Goal: Information Seeking & Learning: Learn about a topic

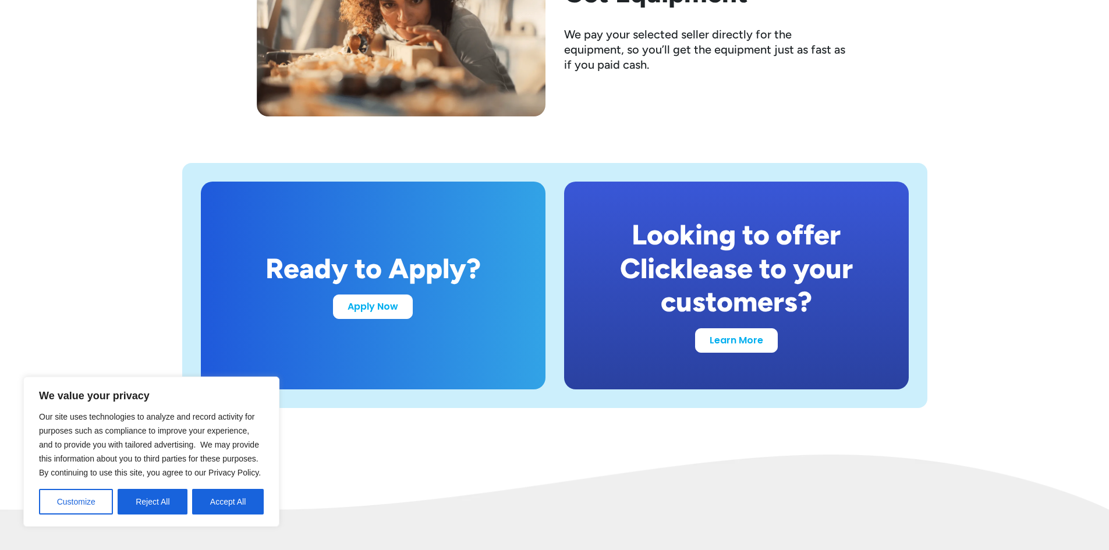
scroll to position [2154, 0]
click at [355, 449] on div "Ready to Apply? Apply Now Looking to offer Clicklease to your customers? Learn …" at bounding box center [554, 285] width 1062 height 338
click at [162, 341] on div "Ready to Apply? Apply Now Looking to offer Clicklease to your customers? Learn …" at bounding box center [554, 285] width 1062 height 338
click at [736, 341] on link "Learn More" at bounding box center [736, 337] width 83 height 24
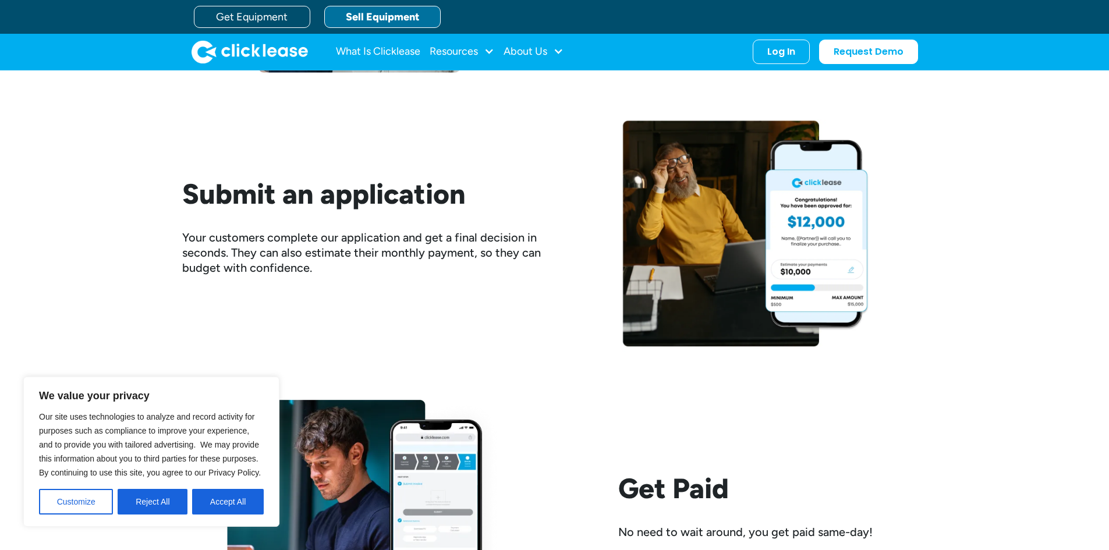
scroll to position [1354, 0]
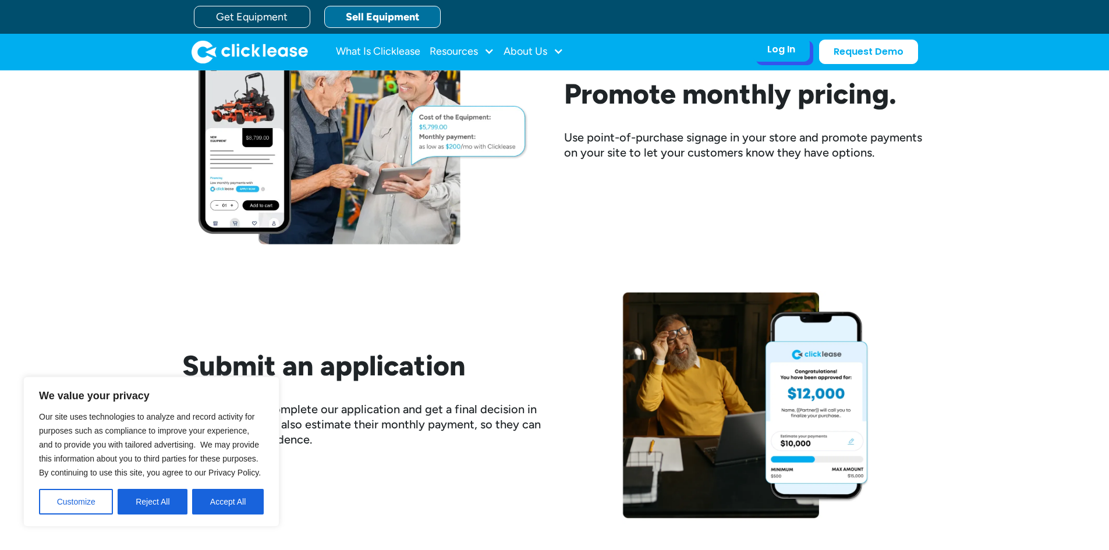
click at [785, 48] on div "Log In" at bounding box center [781, 50] width 28 height 12
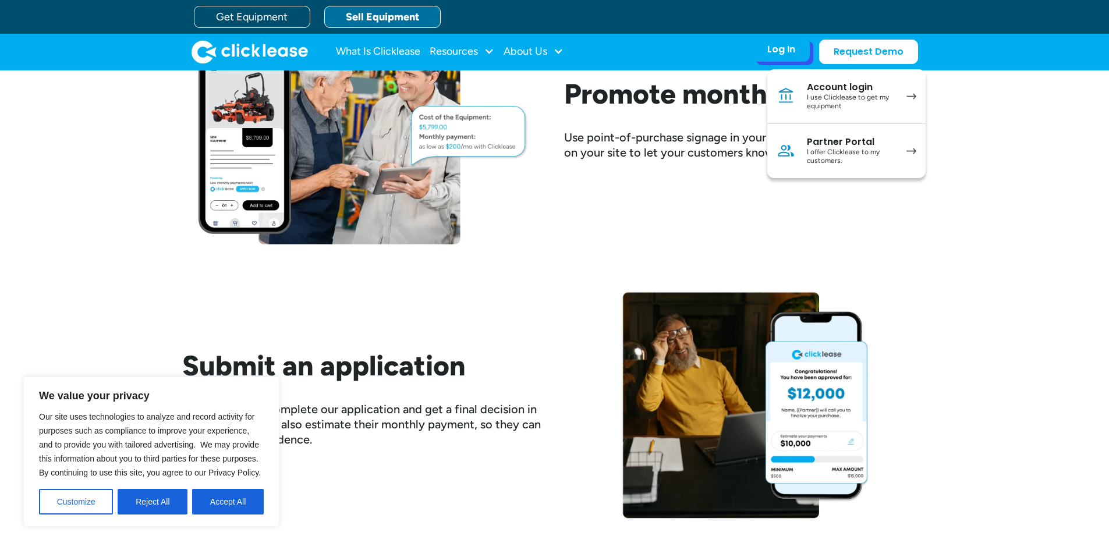
click at [828, 150] on div "I offer Clicklease to my customers." at bounding box center [851, 157] width 88 height 18
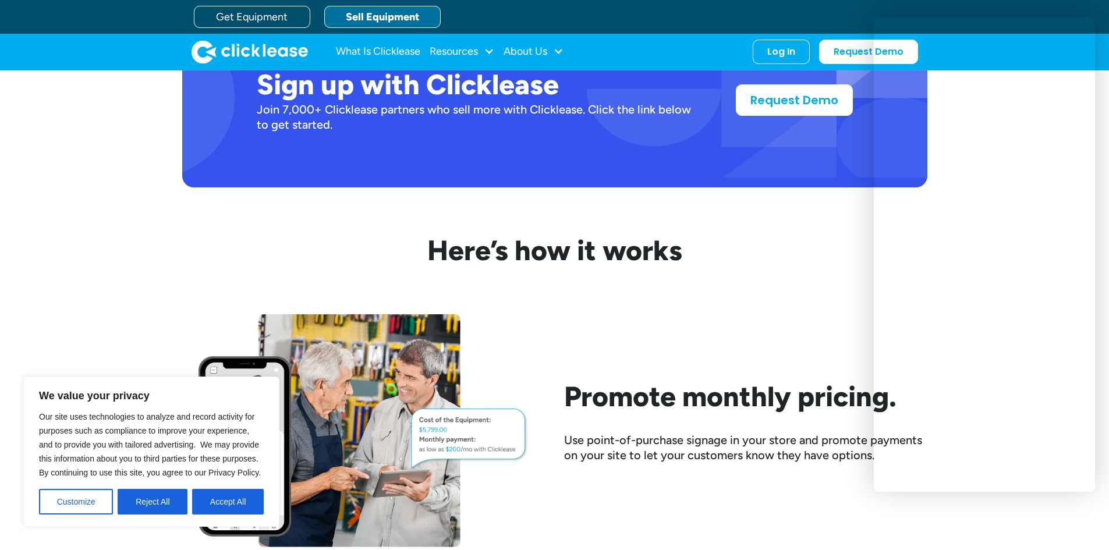
scroll to position [894, 0]
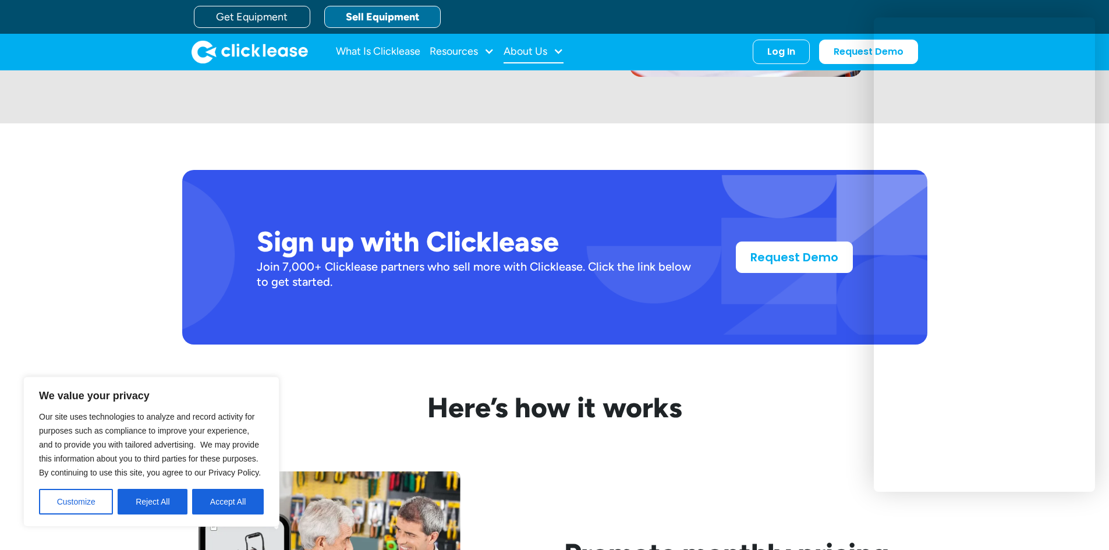
click at [532, 51] on div "About Us" at bounding box center [526, 51] width 44 height 0
click at [457, 59] on div "Resources" at bounding box center [462, 51] width 65 height 23
click at [453, 151] on link "FAQs" at bounding box center [463, 154] width 55 height 22
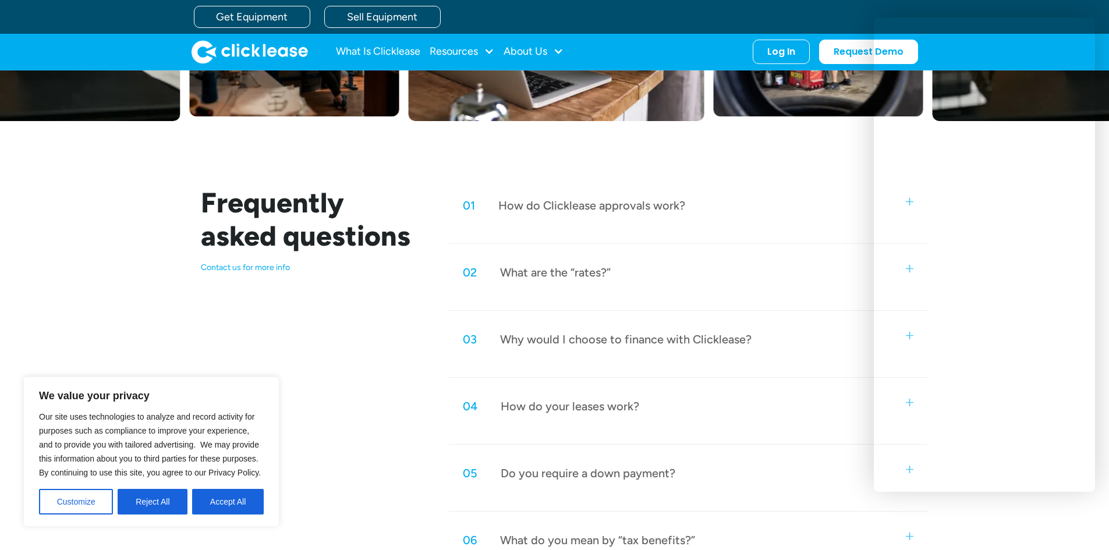
scroll to position [408, 0]
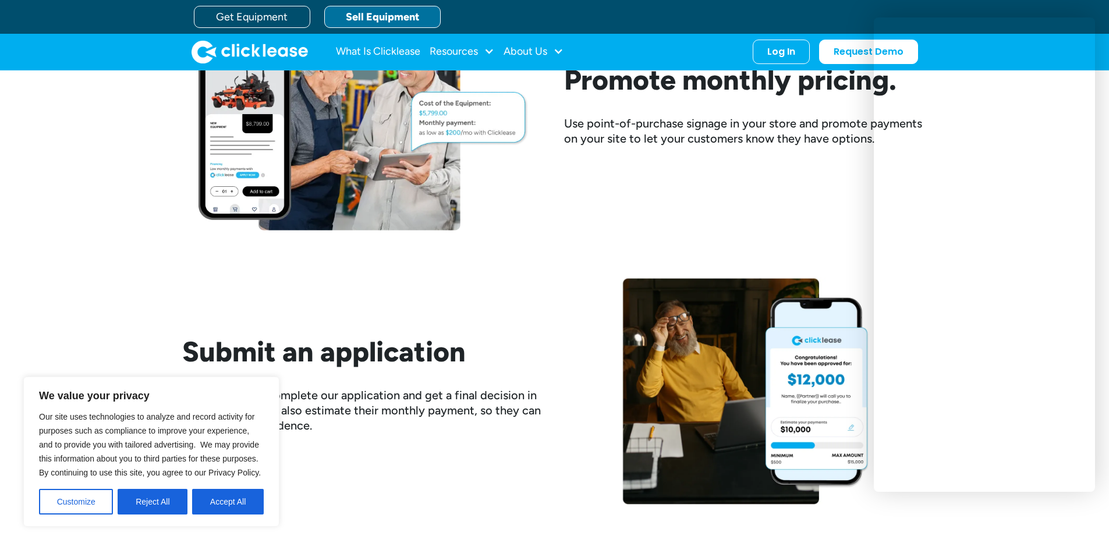
scroll to position [1359, 0]
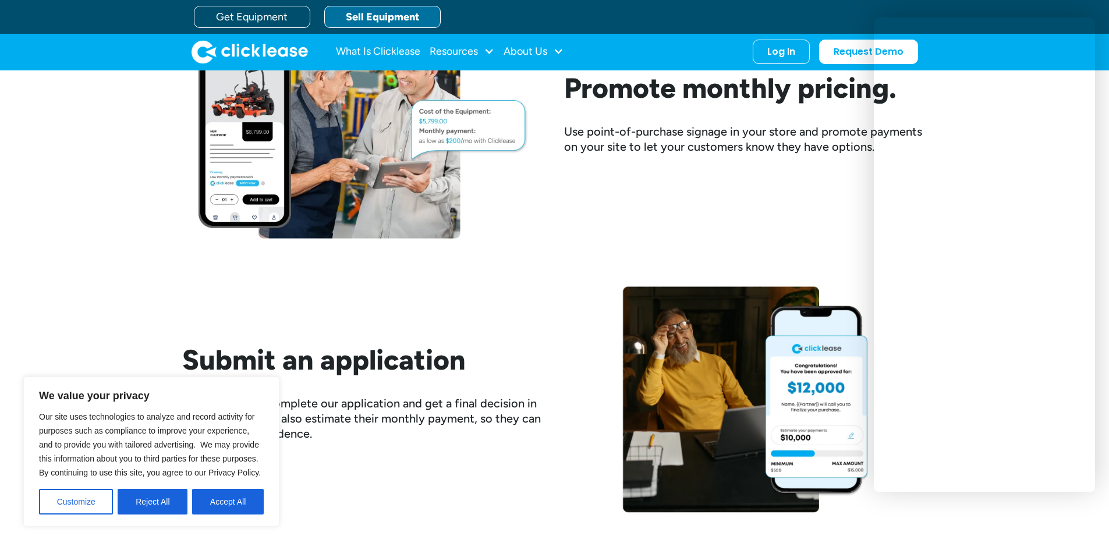
click at [844, 22] on div "Get Equipment Sell Equipment" at bounding box center [566, 17] width 745 height 34
click at [748, 172] on div "Promote monthly pricing. Use point-of-purchase signage in your store and promot…" at bounding box center [745, 122] width 363 height 101
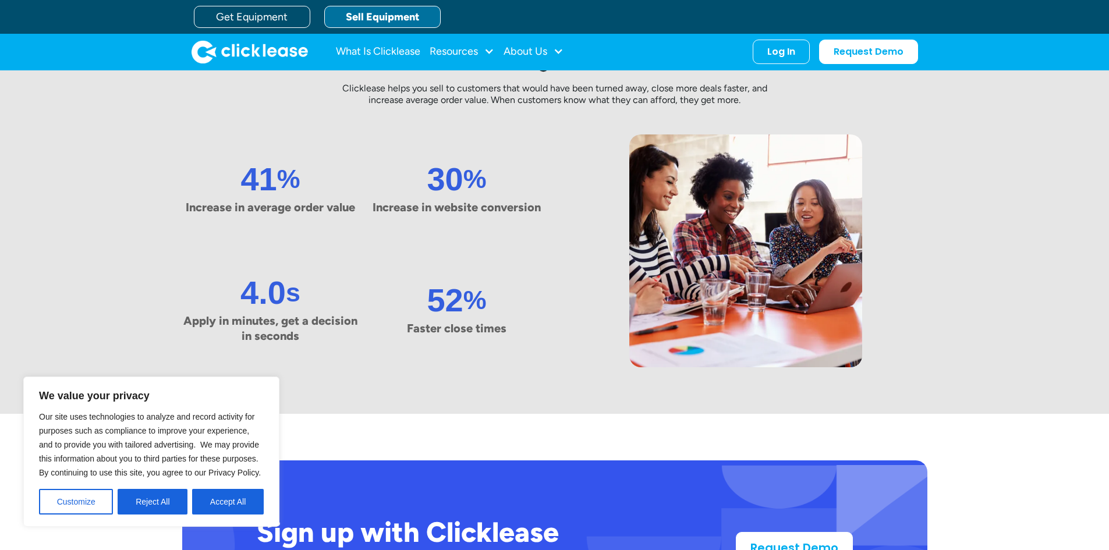
scroll to position [603, 0]
click at [795, 55] on div "Log In" at bounding box center [781, 50] width 28 height 12
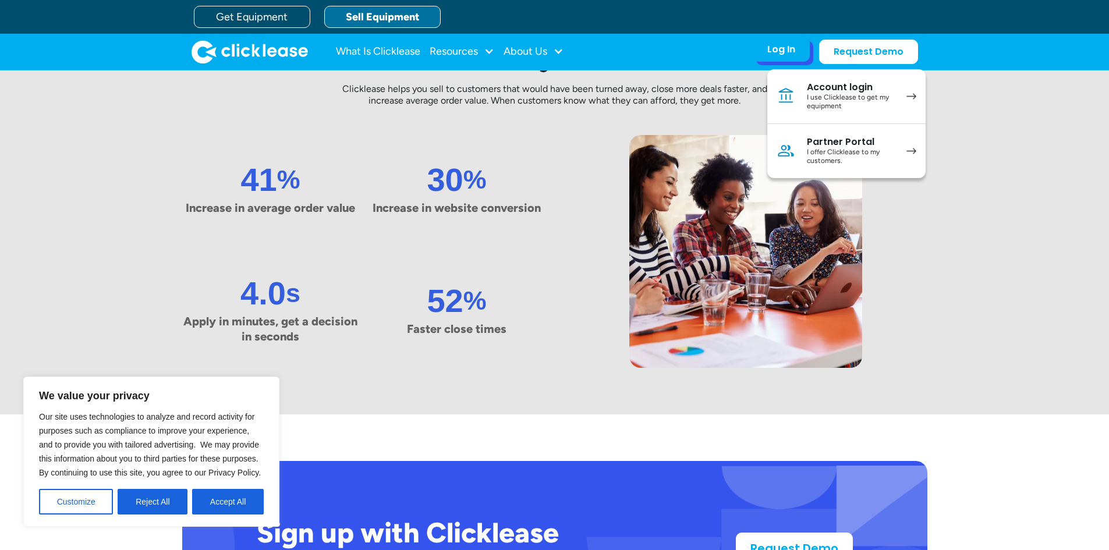
click at [823, 155] on div "I offer Clicklease to my customers." at bounding box center [851, 157] width 88 height 18
